Goal: Transaction & Acquisition: Book appointment/travel/reservation

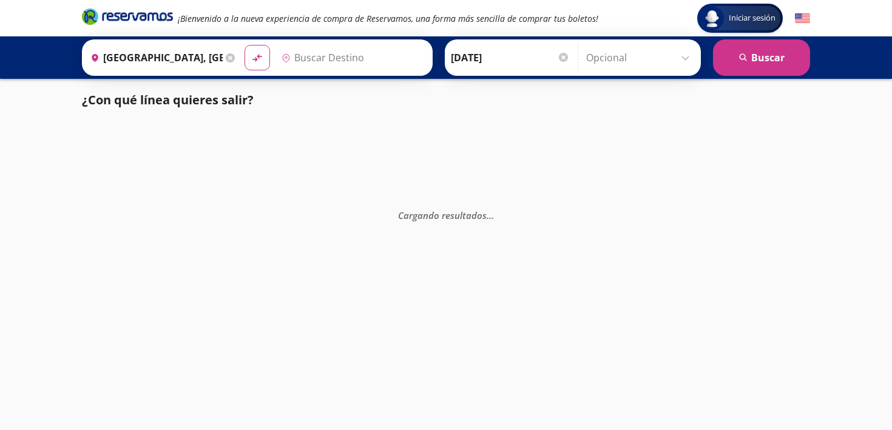
type input "[GEOGRAPHIC_DATA], [GEOGRAPHIC_DATA]"
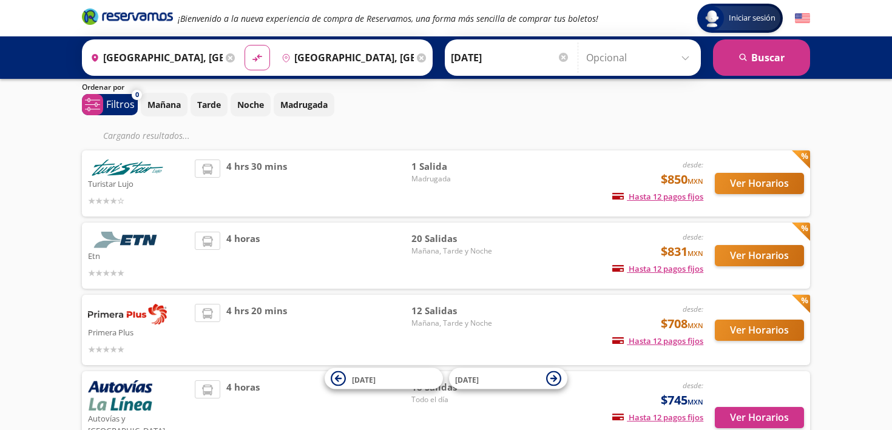
scroll to position [41, 0]
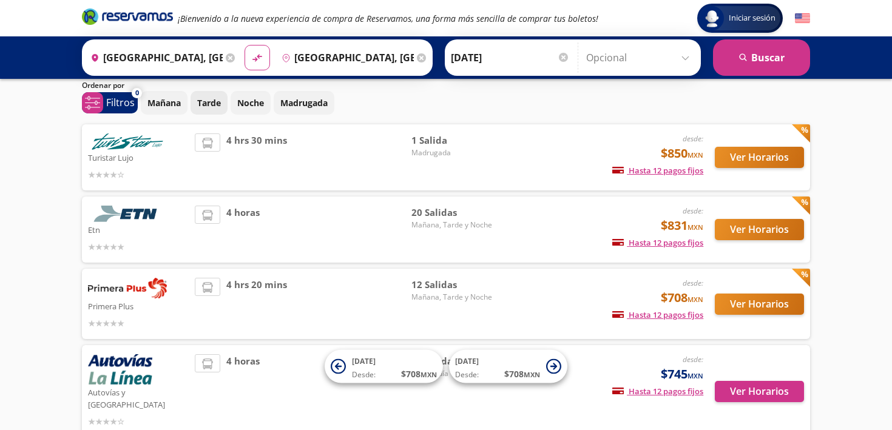
click at [208, 106] on p "Tarde" at bounding box center [209, 103] width 24 height 13
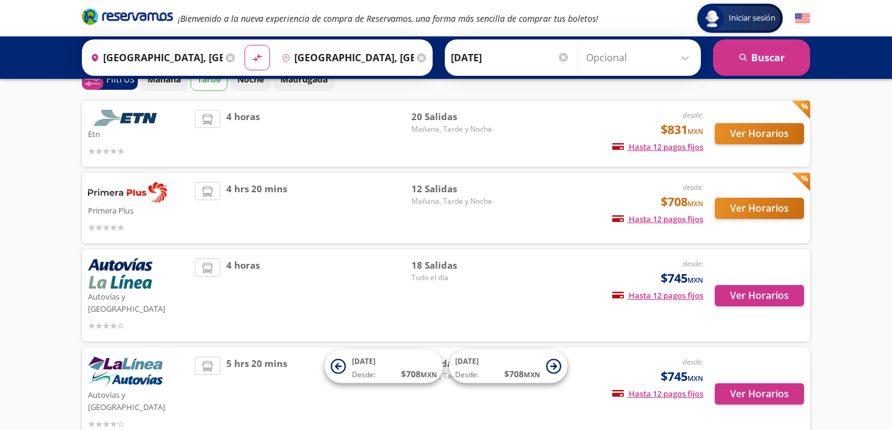
scroll to position [64, 0]
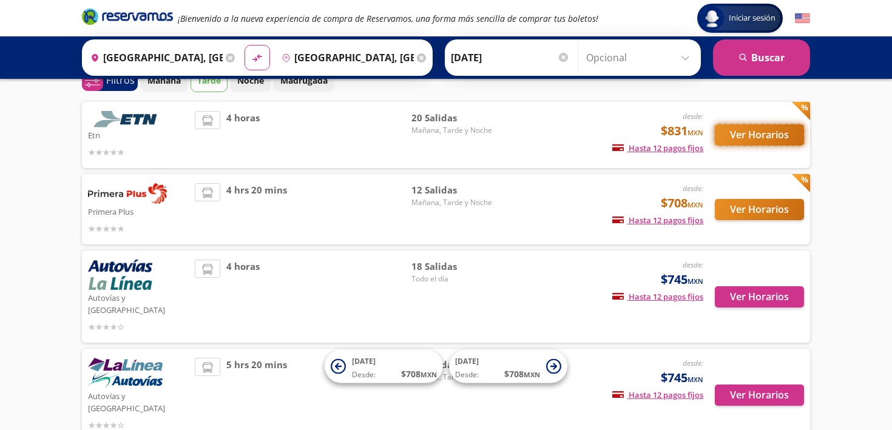
click at [725, 136] on button "Ver Horarios" at bounding box center [759, 134] width 89 height 21
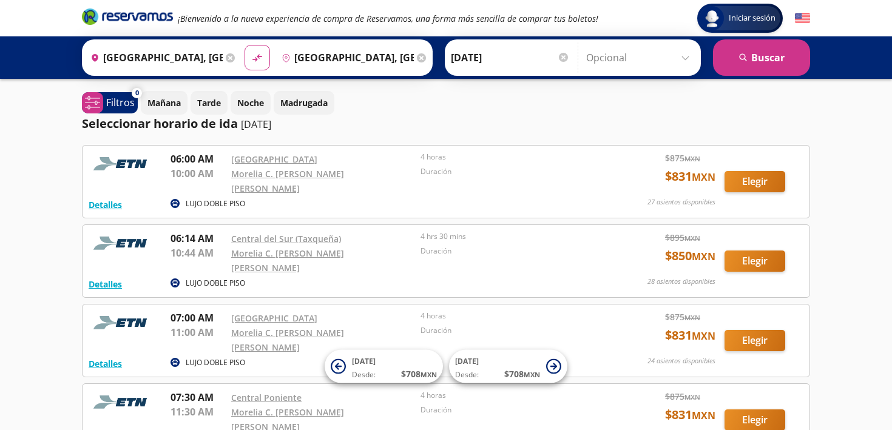
scroll to position [64, 0]
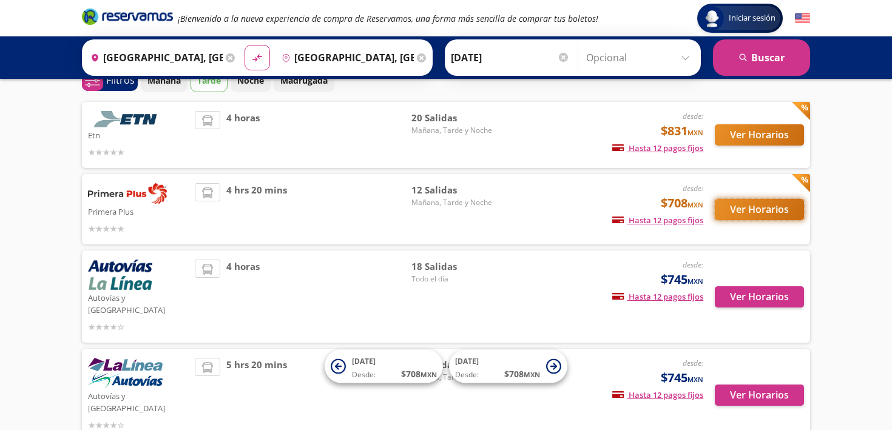
click at [766, 210] on button "Ver Horarios" at bounding box center [759, 209] width 89 height 21
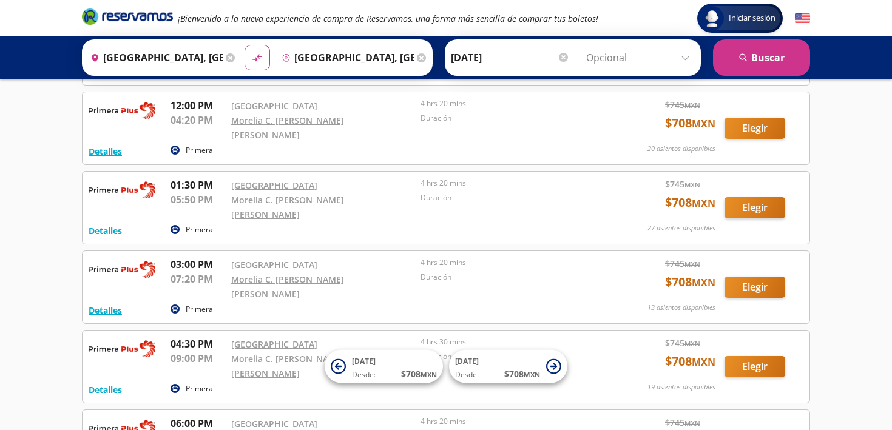
scroll to position [610, 0]
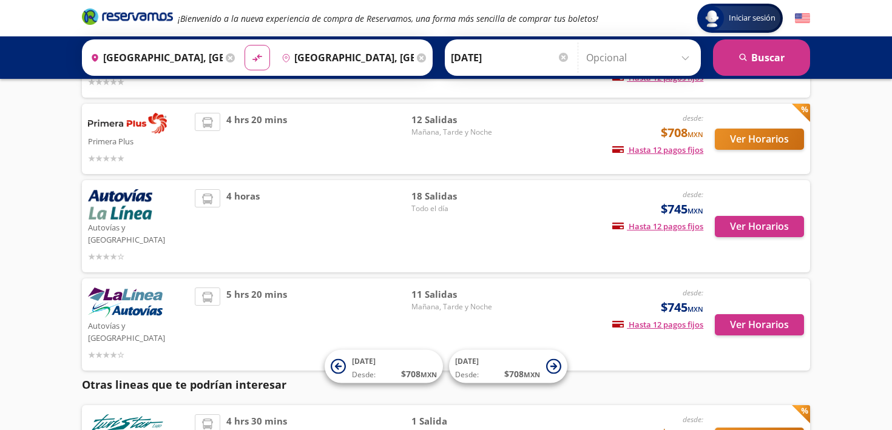
scroll to position [172, 0]
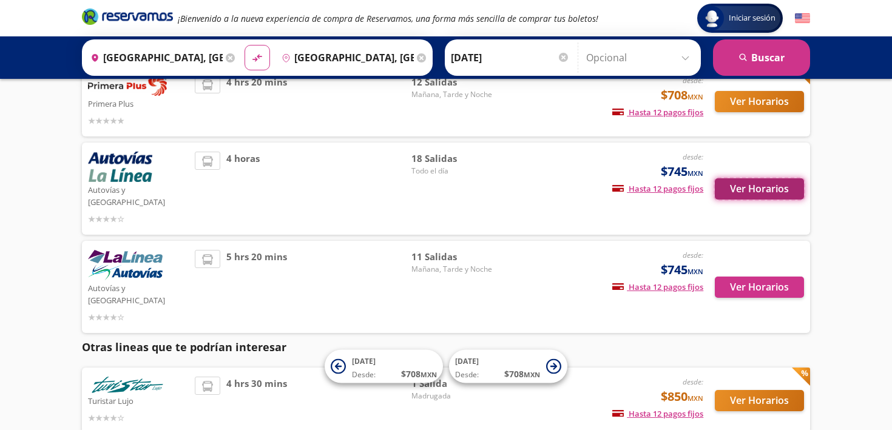
click at [770, 180] on button "Ver Horarios" at bounding box center [759, 188] width 89 height 21
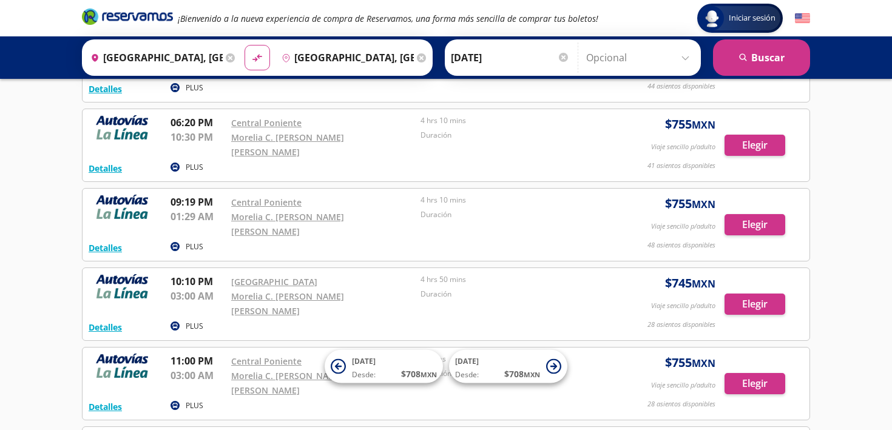
scroll to position [1008, 0]
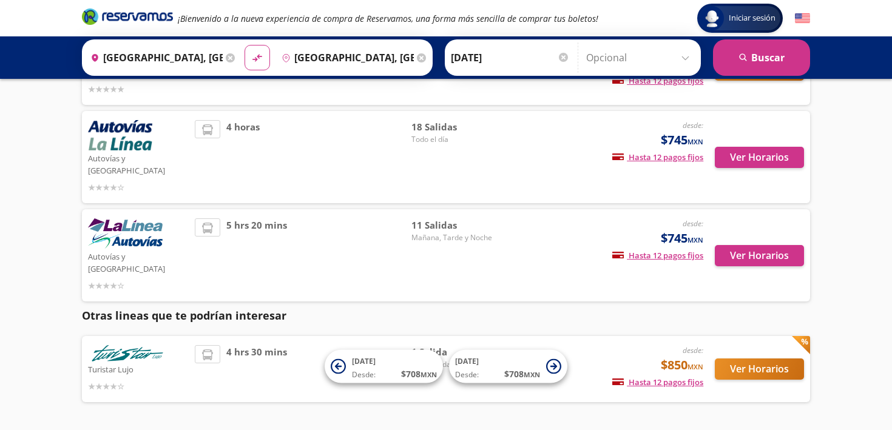
scroll to position [222, 0]
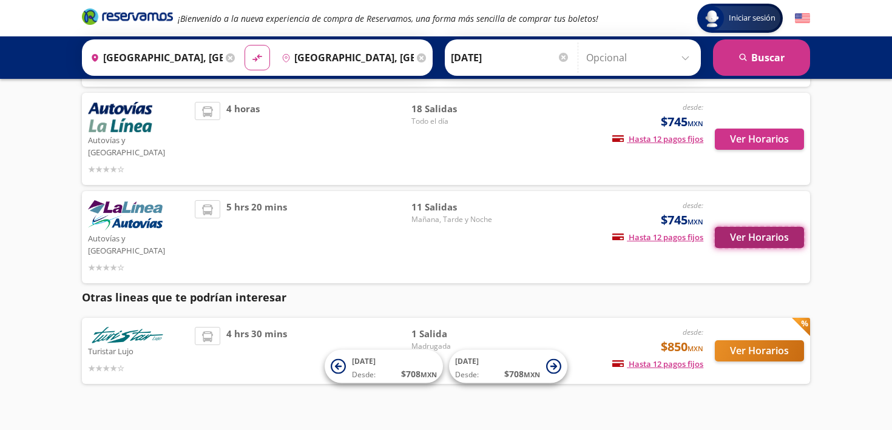
click at [756, 227] on button "Ver Horarios" at bounding box center [759, 237] width 89 height 21
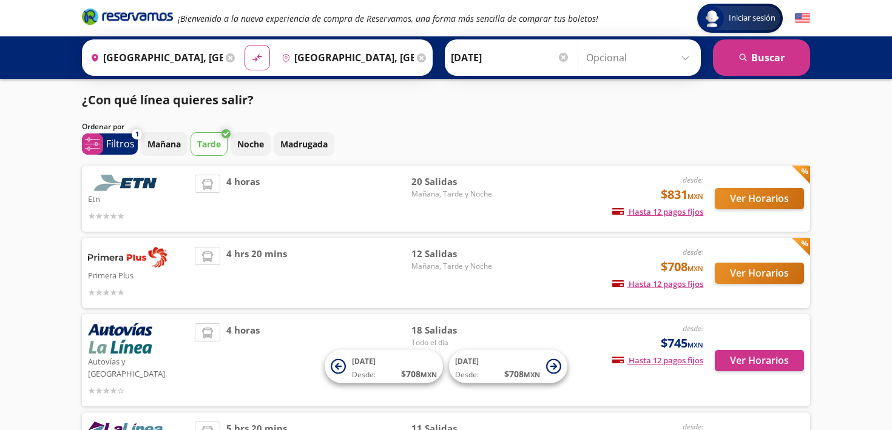
click at [212, 148] on p "Tarde" at bounding box center [209, 144] width 24 height 13
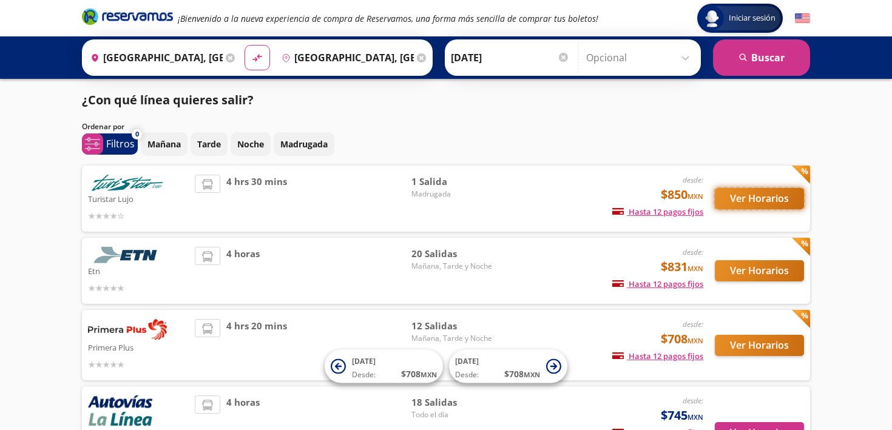
click at [758, 204] on button "Ver Horarios" at bounding box center [759, 198] width 89 height 21
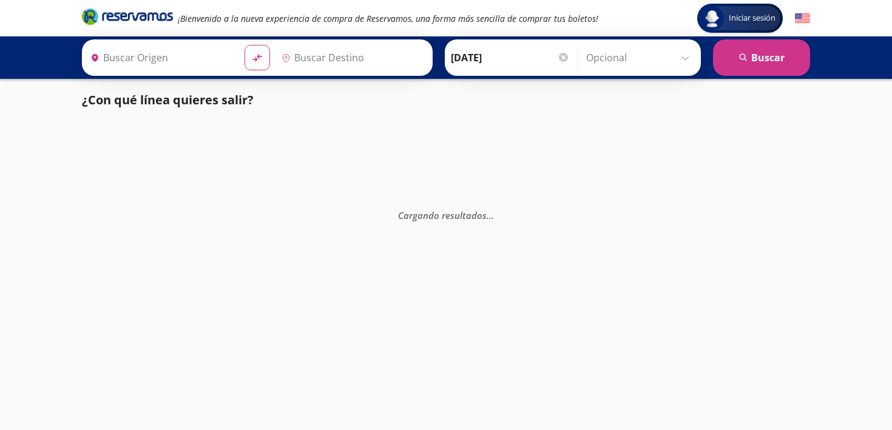
type input "[GEOGRAPHIC_DATA], [GEOGRAPHIC_DATA]"
